Goal: Transaction & Acquisition: Purchase product/service

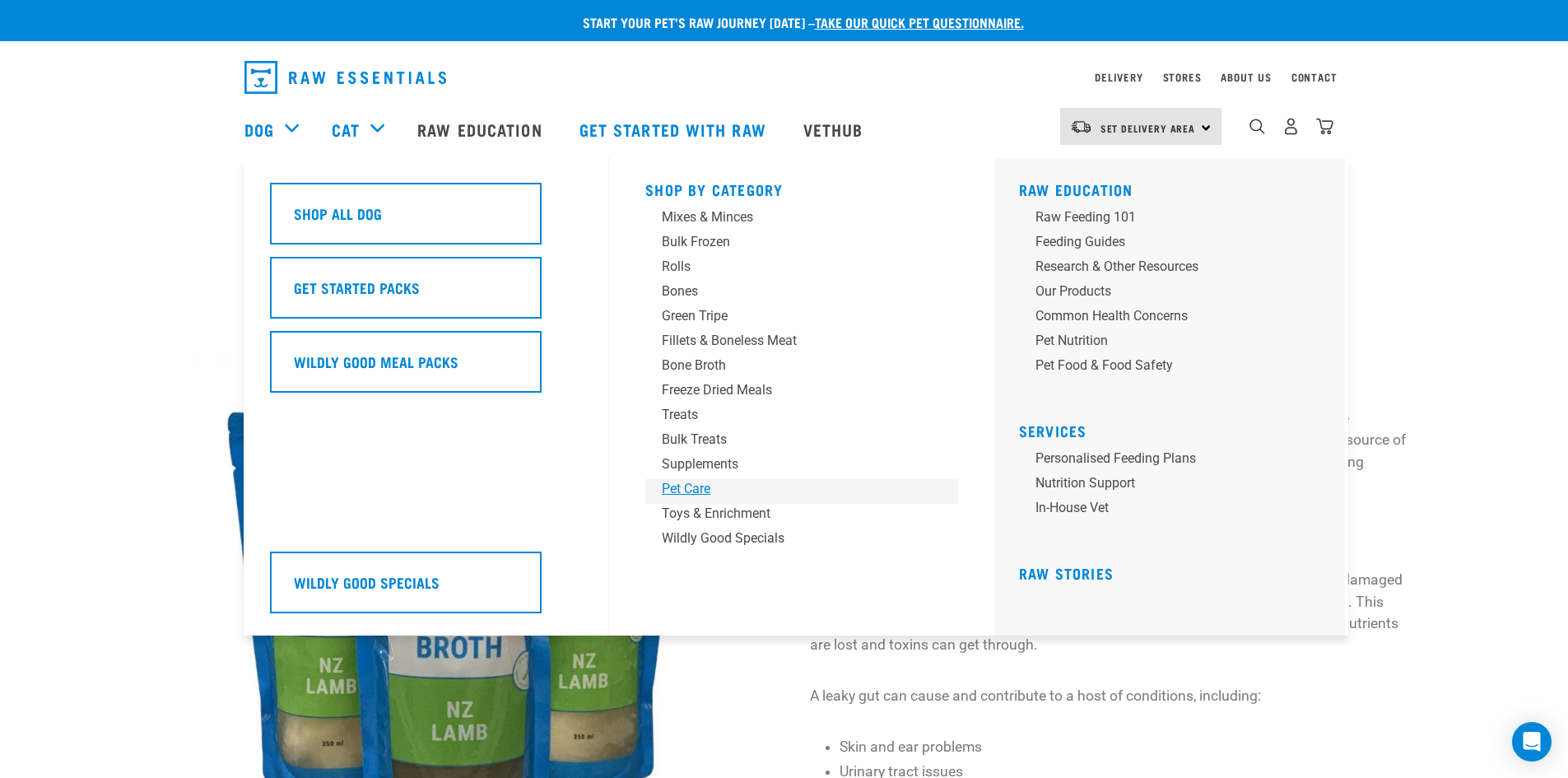
click at [695, 491] on div "Pet Care" at bounding box center [789, 490] width 257 height 20
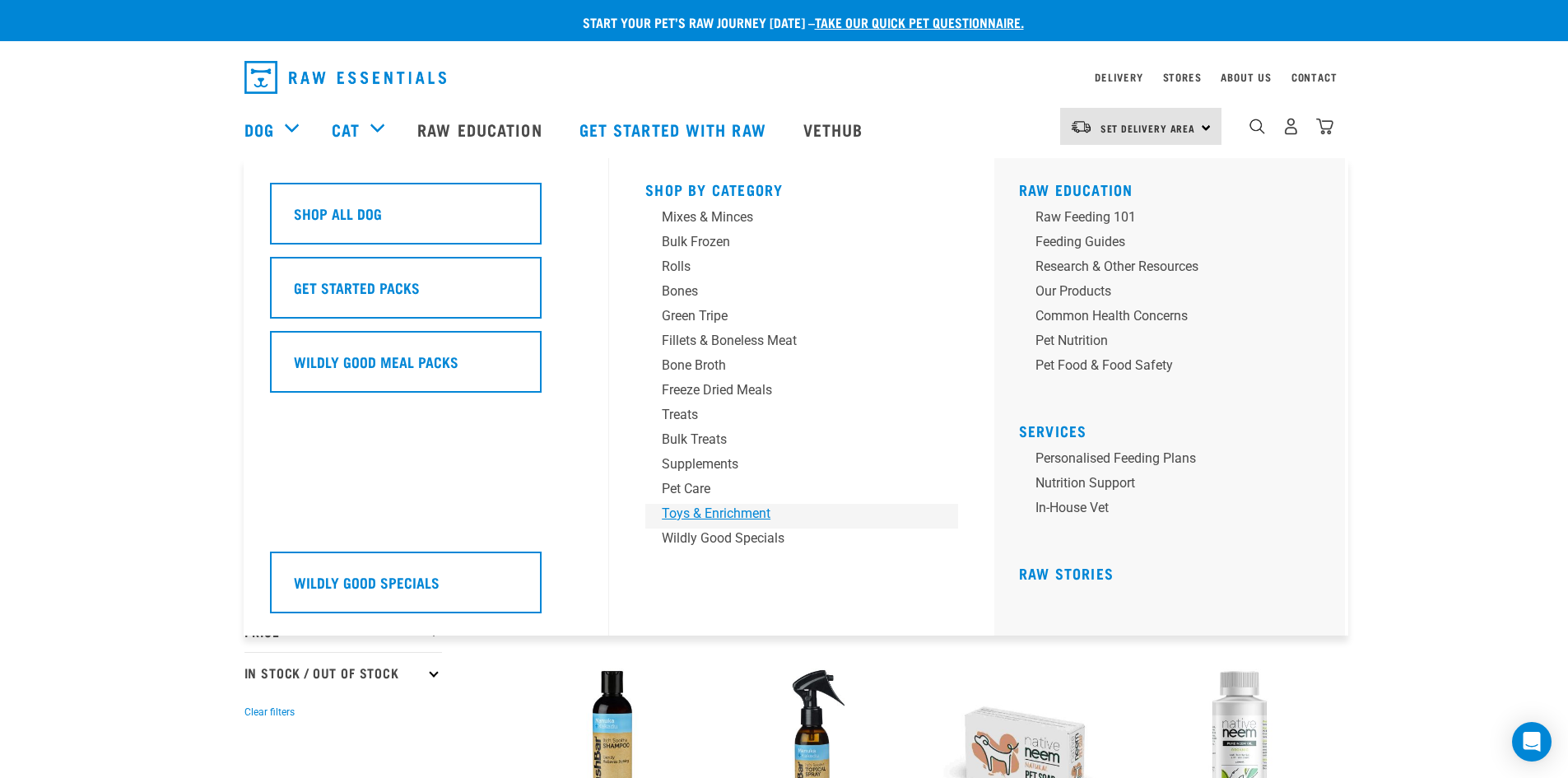
click at [712, 510] on div "Toys & Enrichment" at bounding box center [789, 514] width 257 height 20
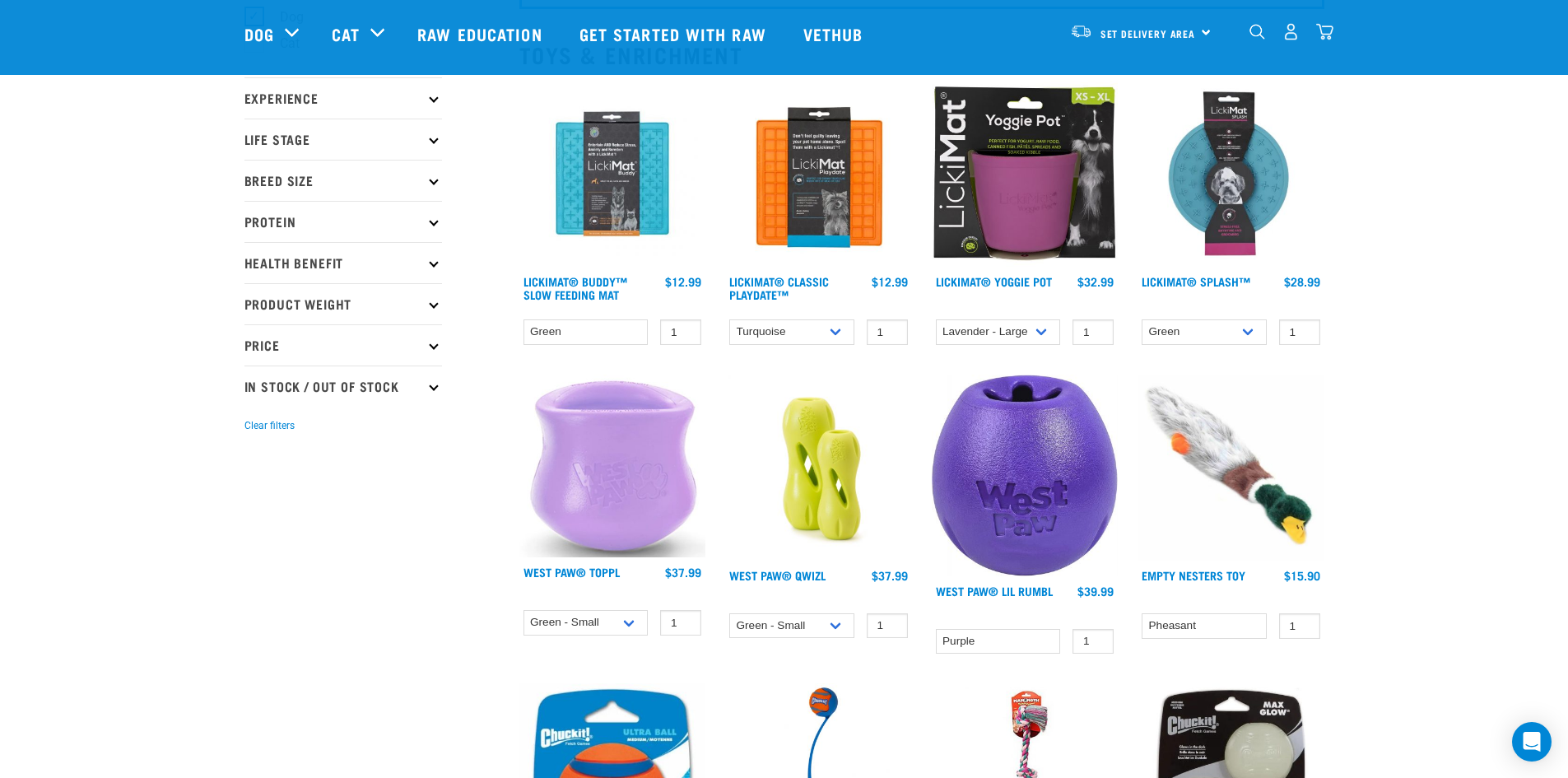
scroll to position [165, 0]
click at [1037, 334] on select "Lavender - Large Green - Large" at bounding box center [998, 333] width 125 height 26
select select "626148"
click at [936, 320] on select "Lavender - Large Green - Large" at bounding box center [998, 333] width 125 height 26
